Goal: Check status: Check status

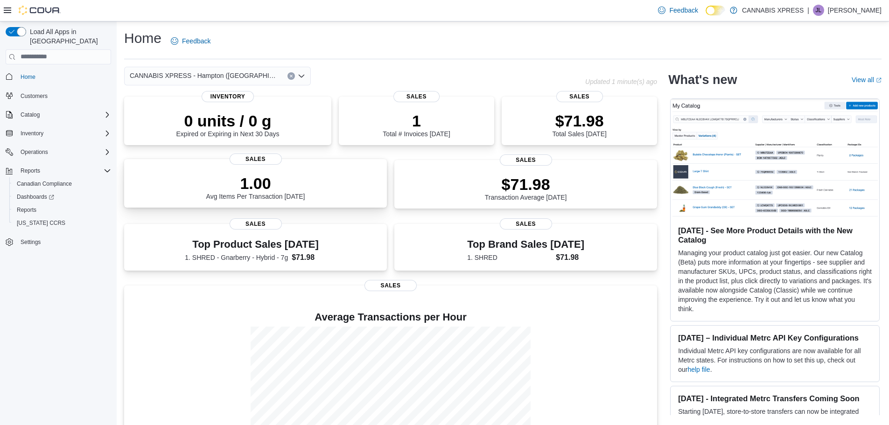
click at [261, 175] on p "1.00" at bounding box center [255, 183] width 99 height 19
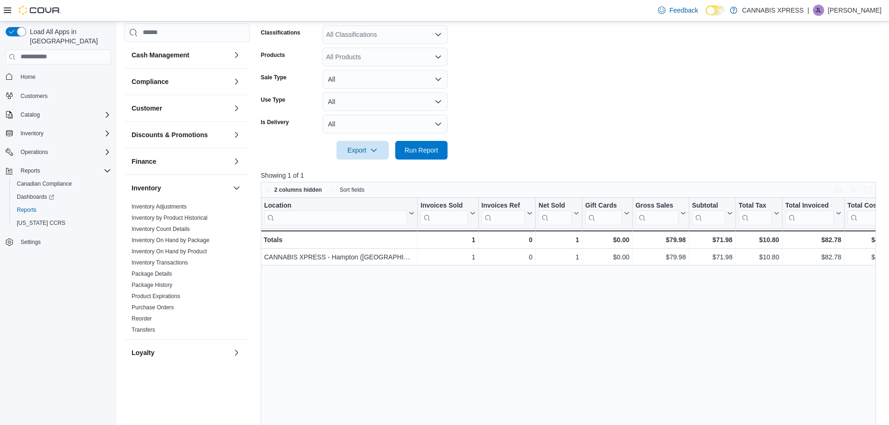
scroll to position [47, 0]
